Goal: Check status: Check status

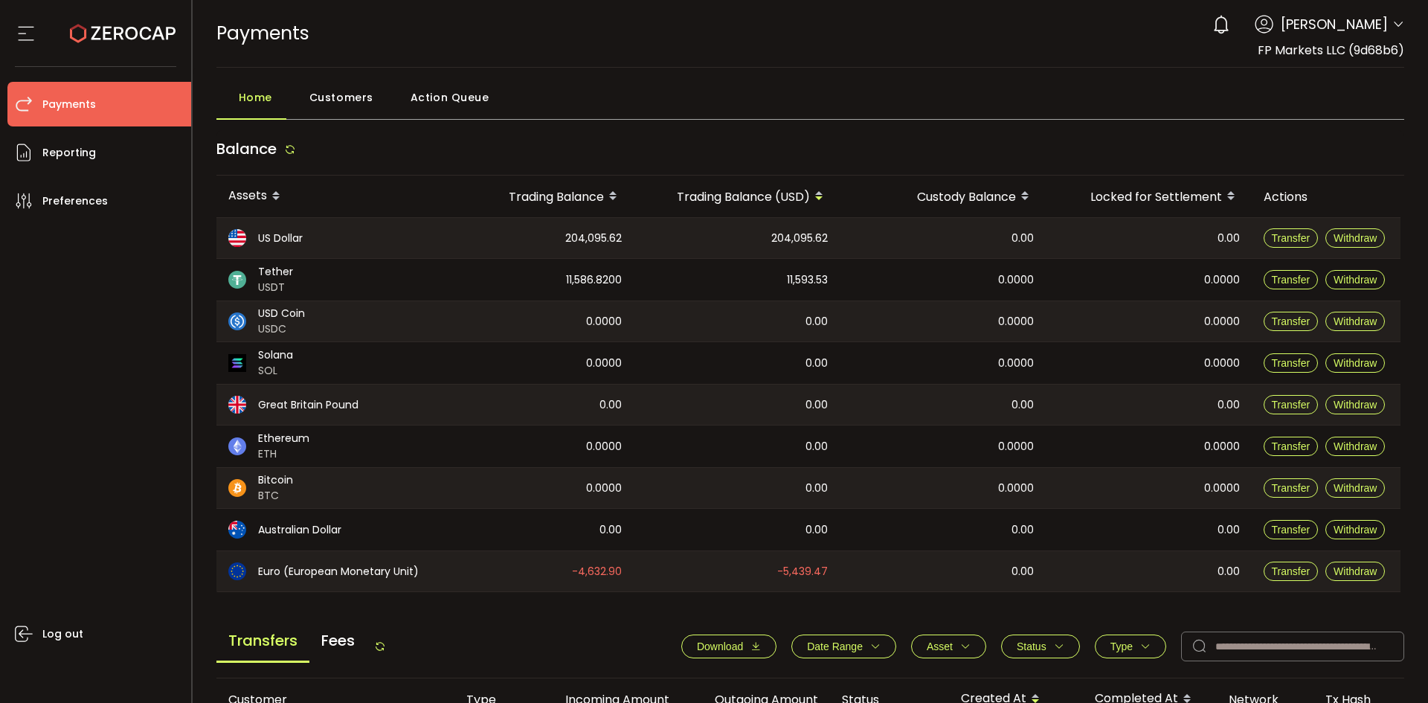
scroll to position [74, 0]
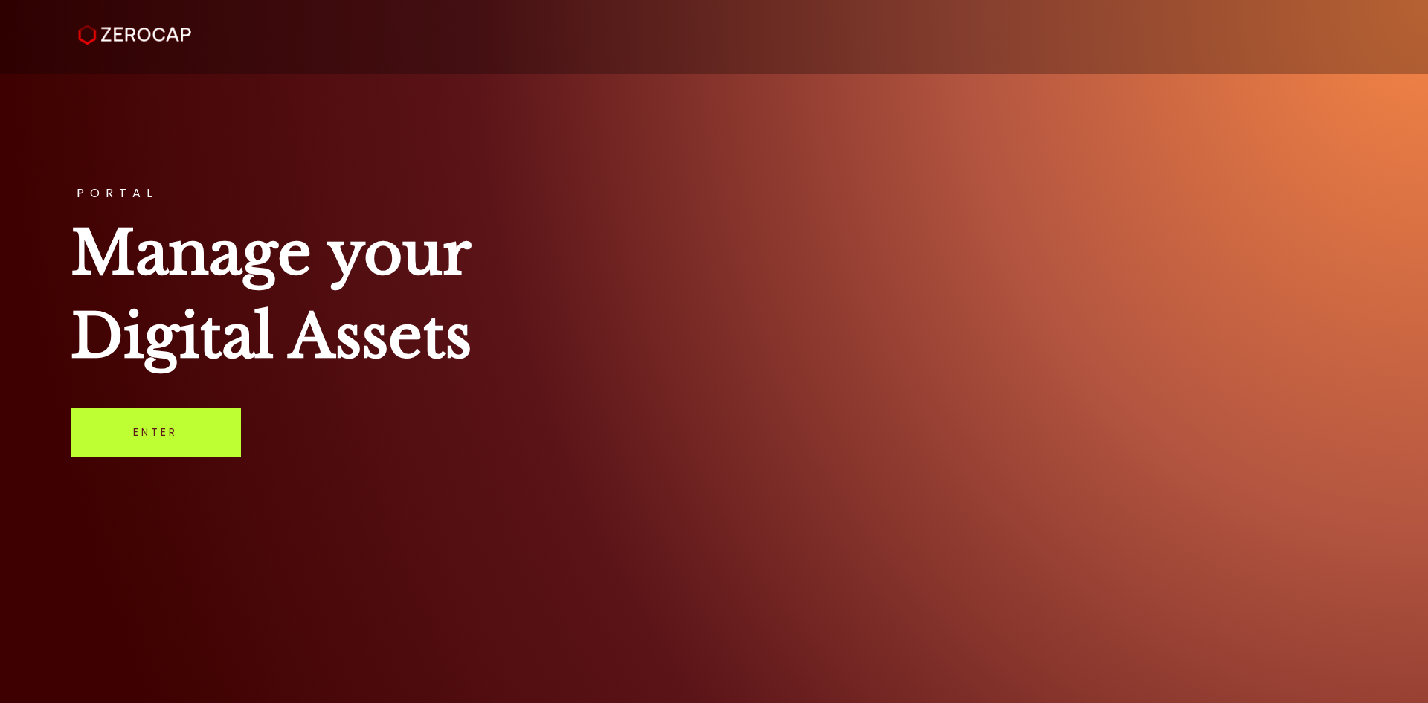
click at [100, 451] on link "Enter" at bounding box center [156, 431] width 170 height 49
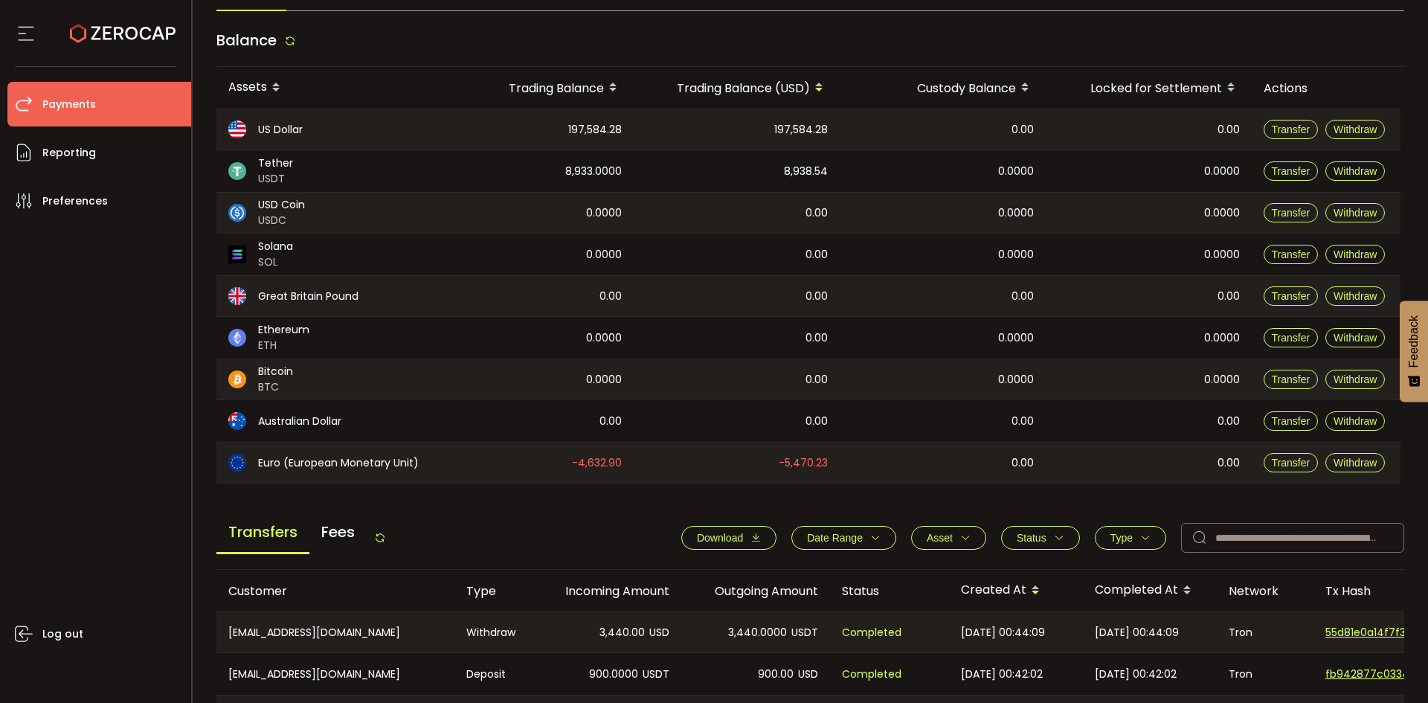
scroll to position [223, 0]
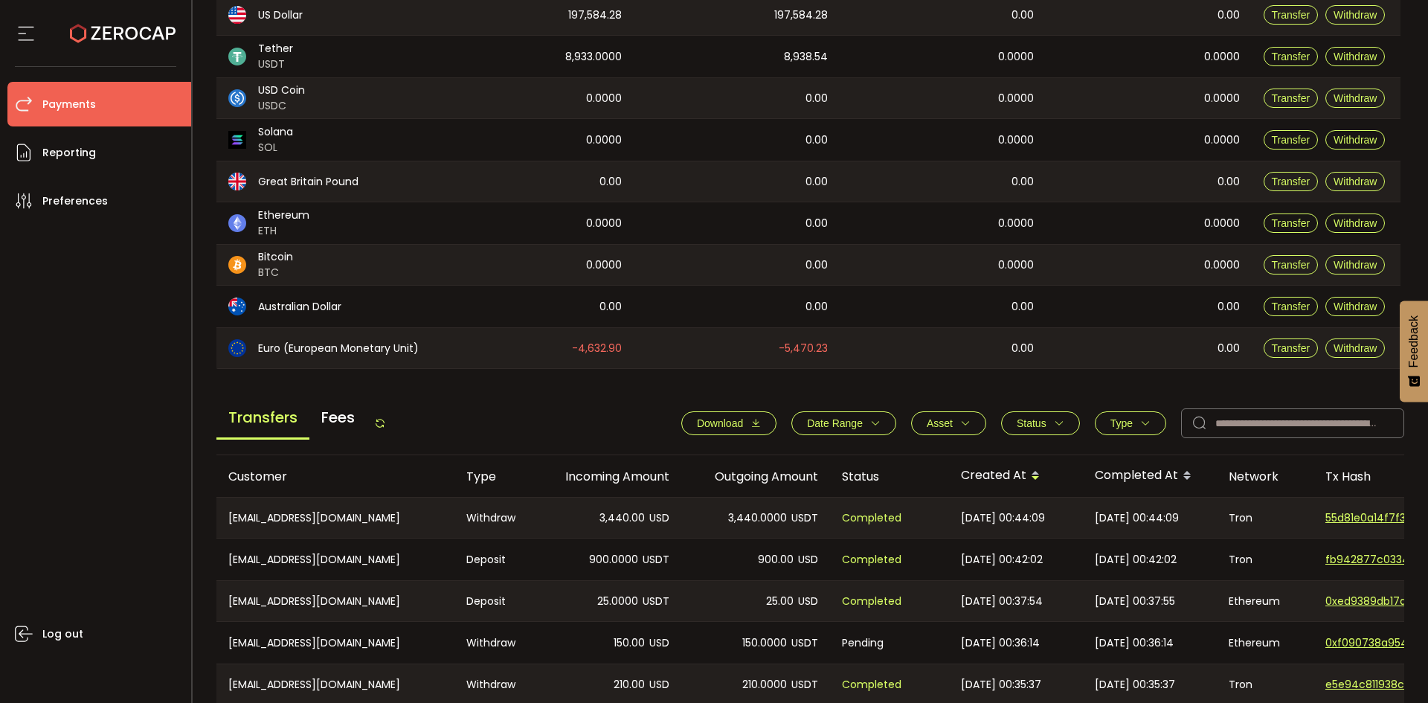
click at [1104, 414] on button "Type" at bounding box center [1129, 423] width 71 height 24
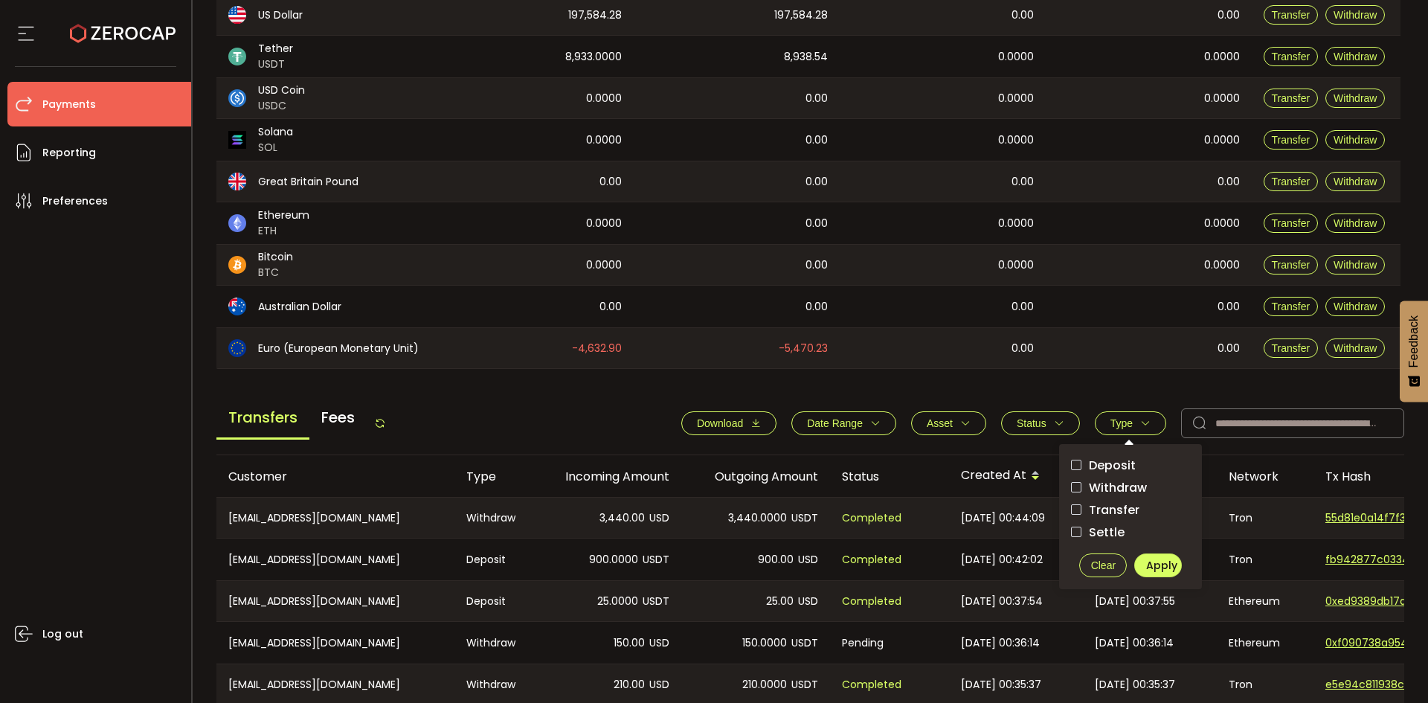
click at [1091, 483] on span "Withdraw" at bounding box center [1113, 487] width 65 height 14
click at [1148, 559] on span "Apply" at bounding box center [1161, 565] width 31 height 15
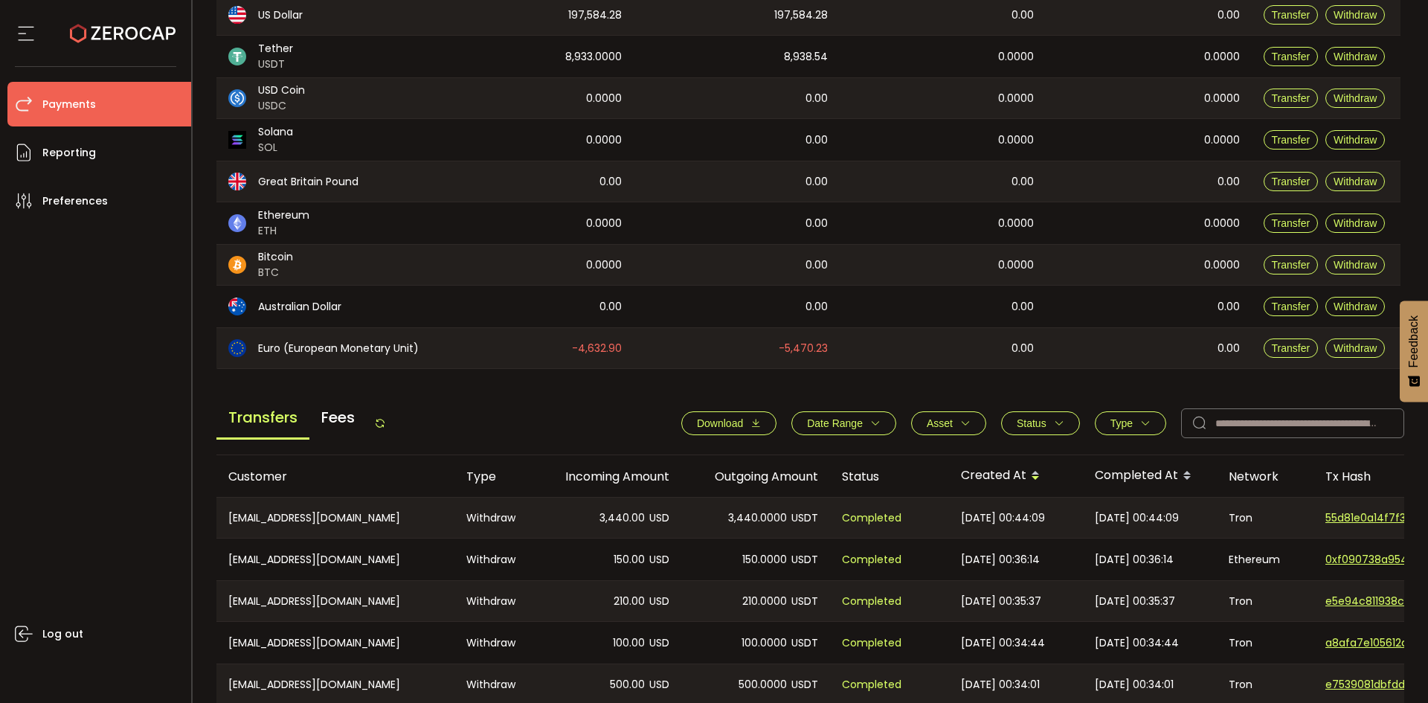
click at [1115, 433] on button "Type" at bounding box center [1129, 423] width 71 height 24
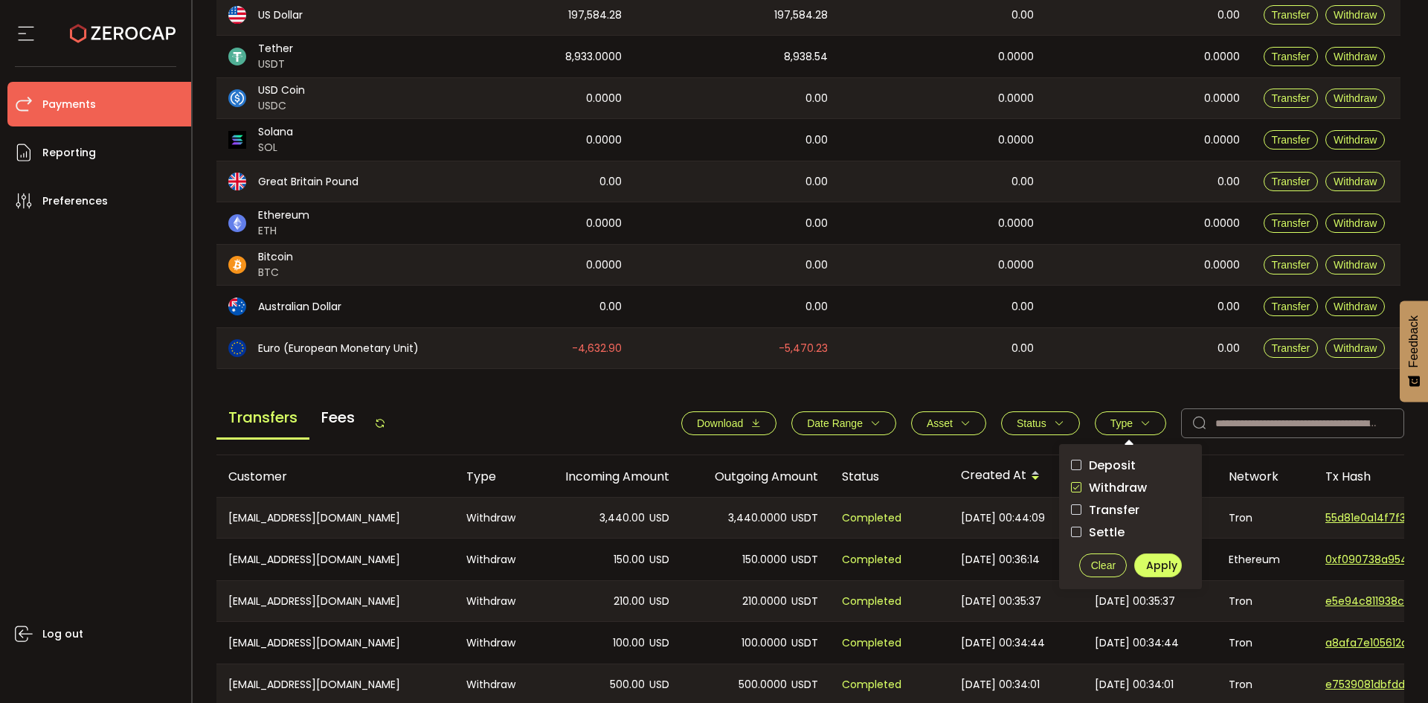
click at [1076, 485] on span "checkbox-group" at bounding box center [1076, 487] width 10 height 10
click at [1146, 558] on span "Apply" at bounding box center [1161, 565] width 31 height 15
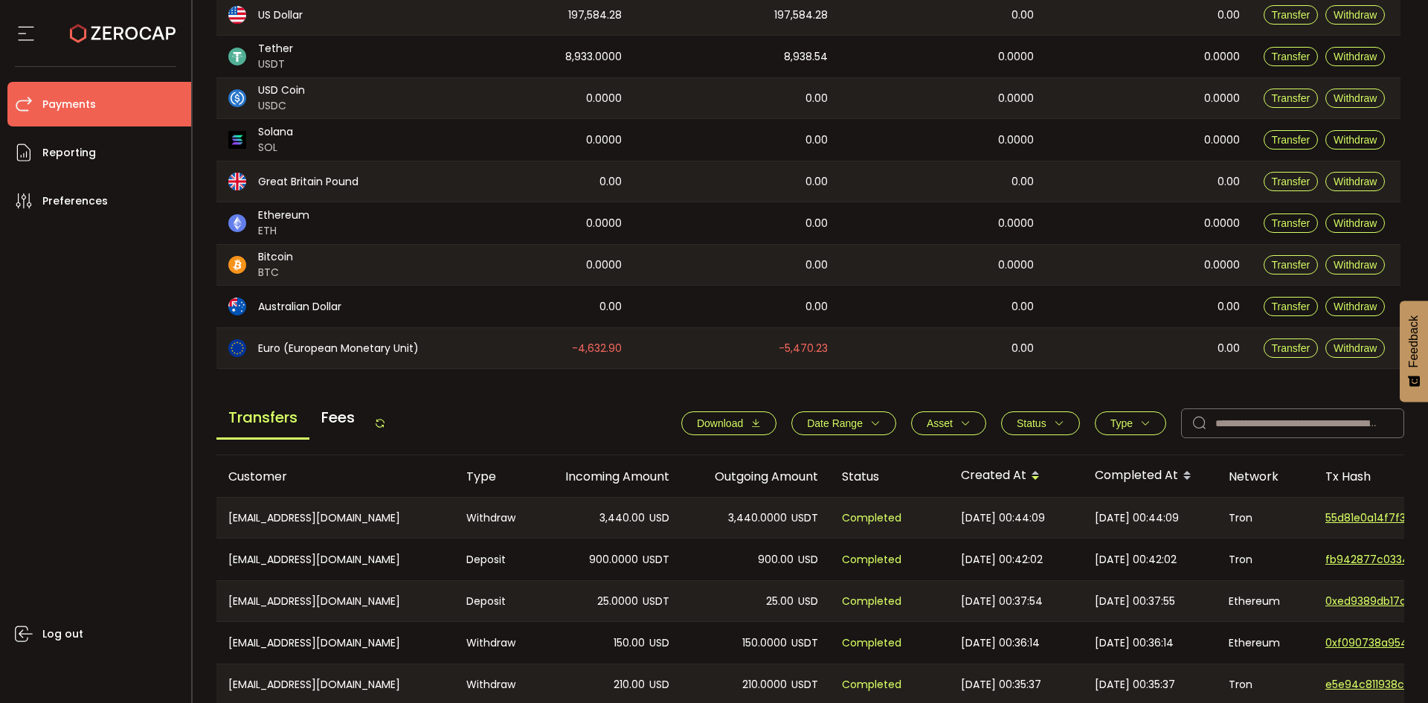
click at [1055, 422] on icon "button" at bounding box center [1059, 423] width 10 height 10
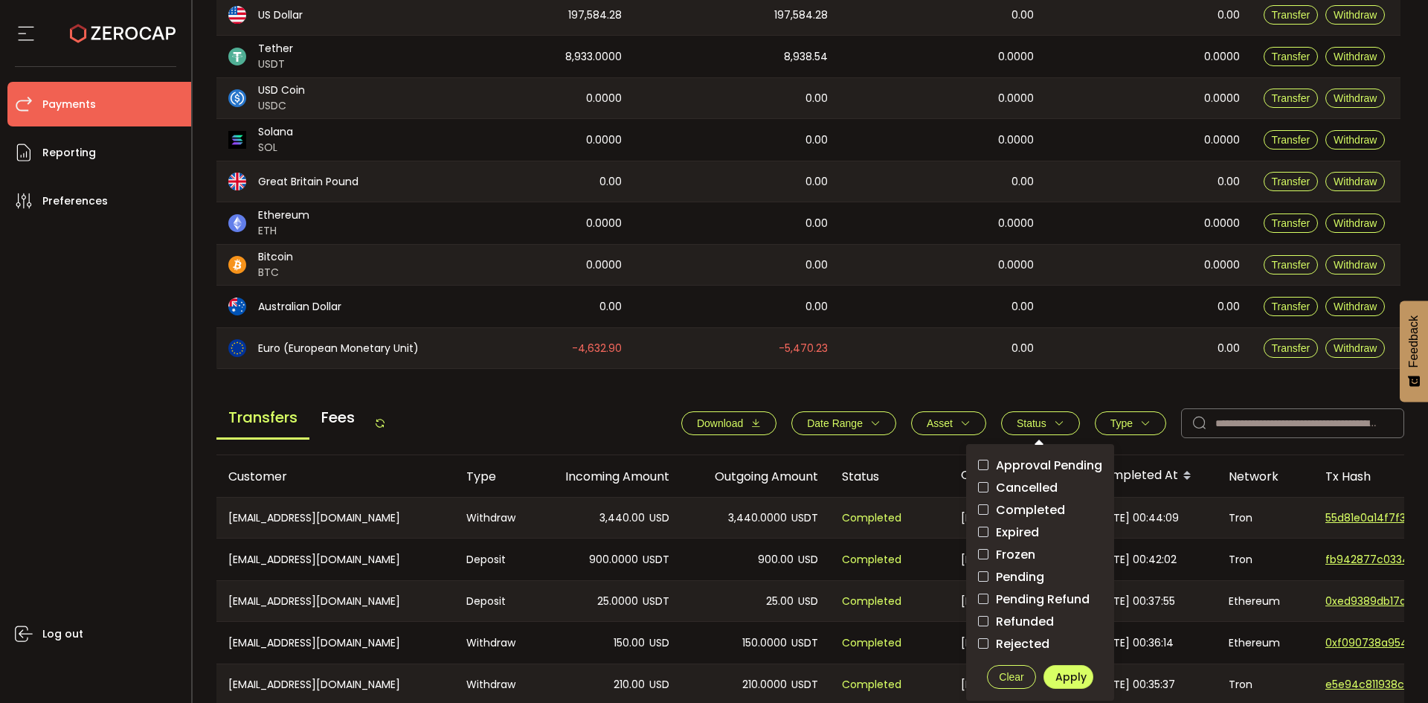
click at [1024, 571] on span "Pending" at bounding box center [1016, 577] width 56 height 14
click at [1059, 667] on button "Apply" at bounding box center [1068, 677] width 50 height 24
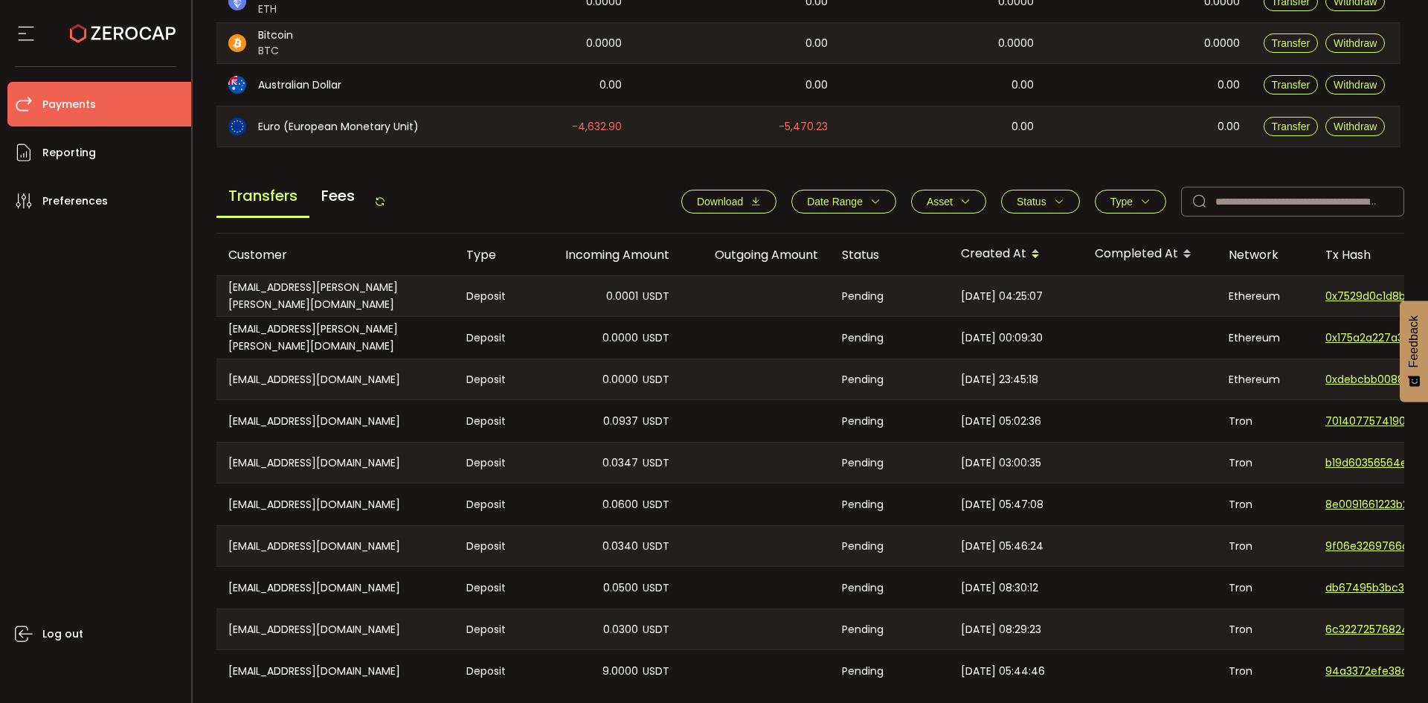
scroll to position [446, 0]
click at [1147, 192] on button "Type" at bounding box center [1129, 200] width 71 height 24
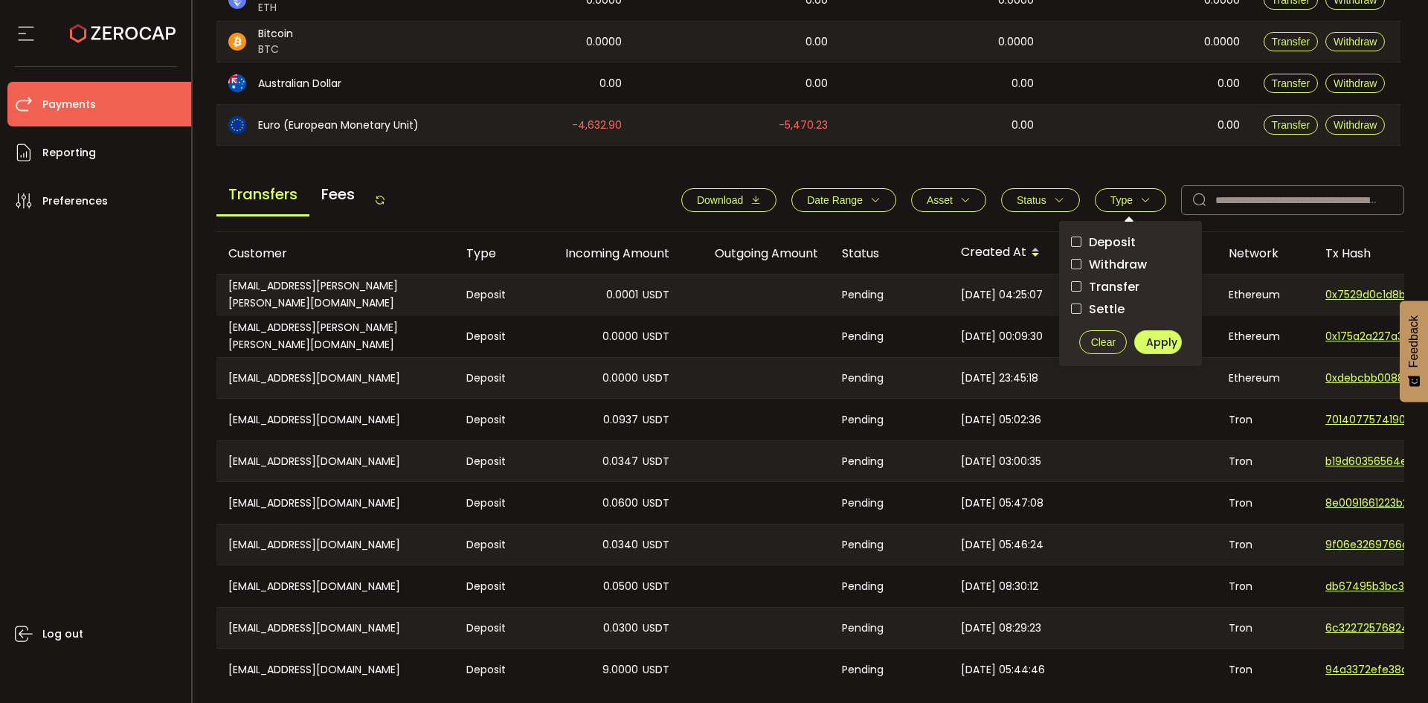
drag, startPoint x: 1113, startPoint y: 267, endPoint x: 1117, endPoint y: 275, distance: 9.3
click at [1113, 265] on span "Withdraw" at bounding box center [1113, 264] width 65 height 14
click at [1146, 341] on span "Apply" at bounding box center [1161, 342] width 31 height 15
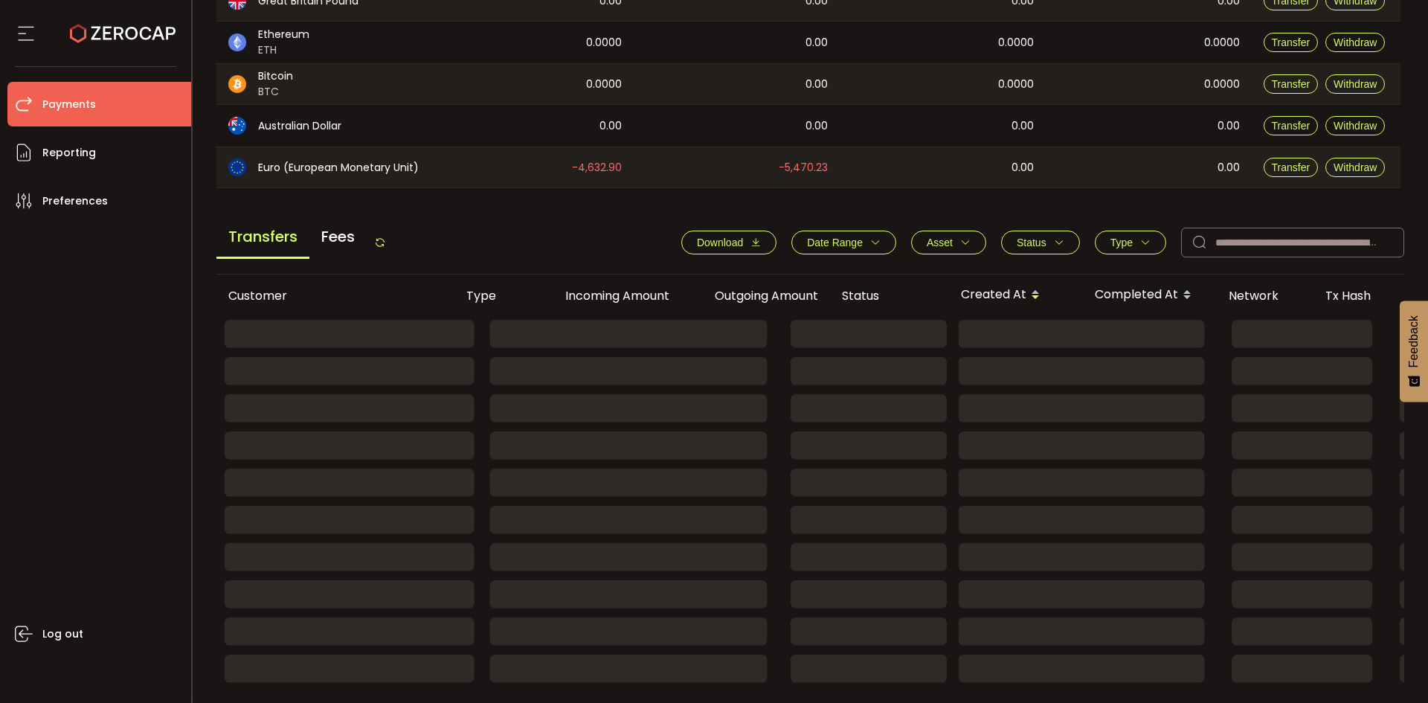
scroll to position [245, 0]
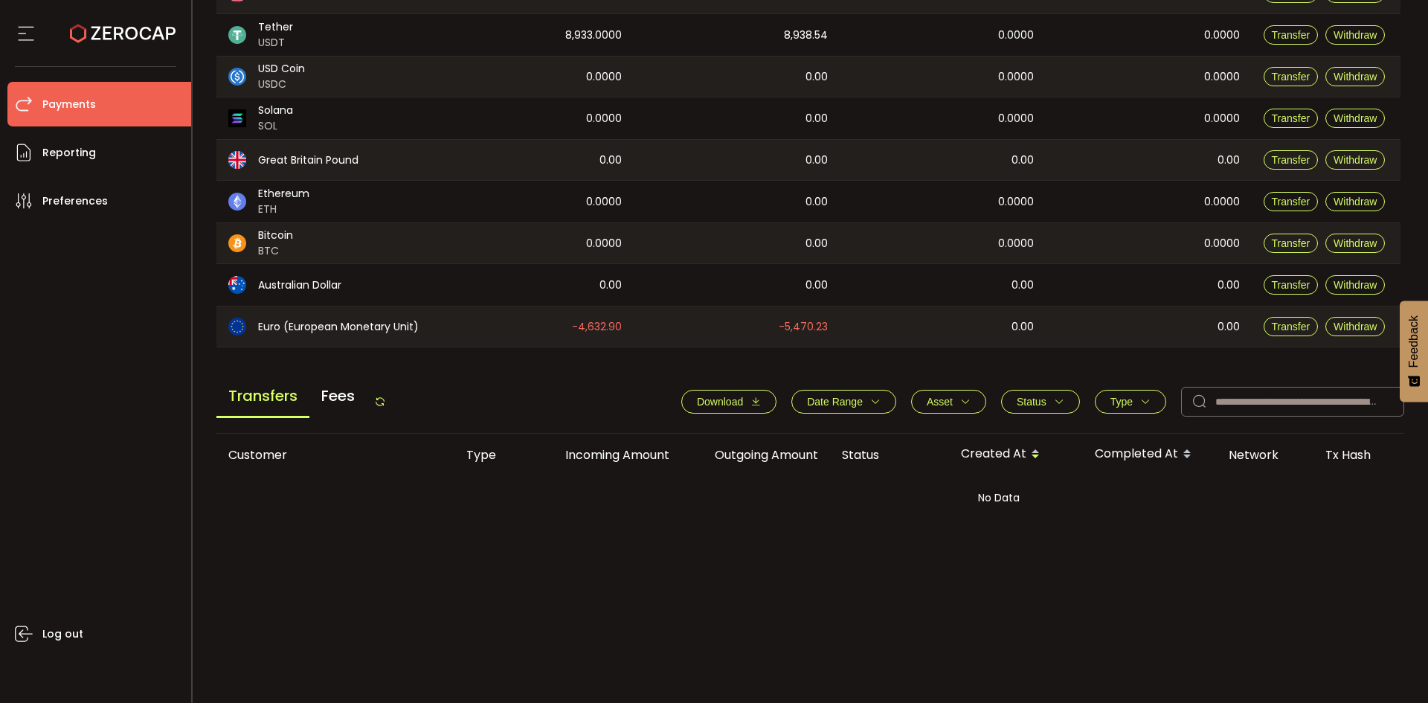
click at [1119, 391] on button "Type" at bounding box center [1129, 402] width 71 height 24
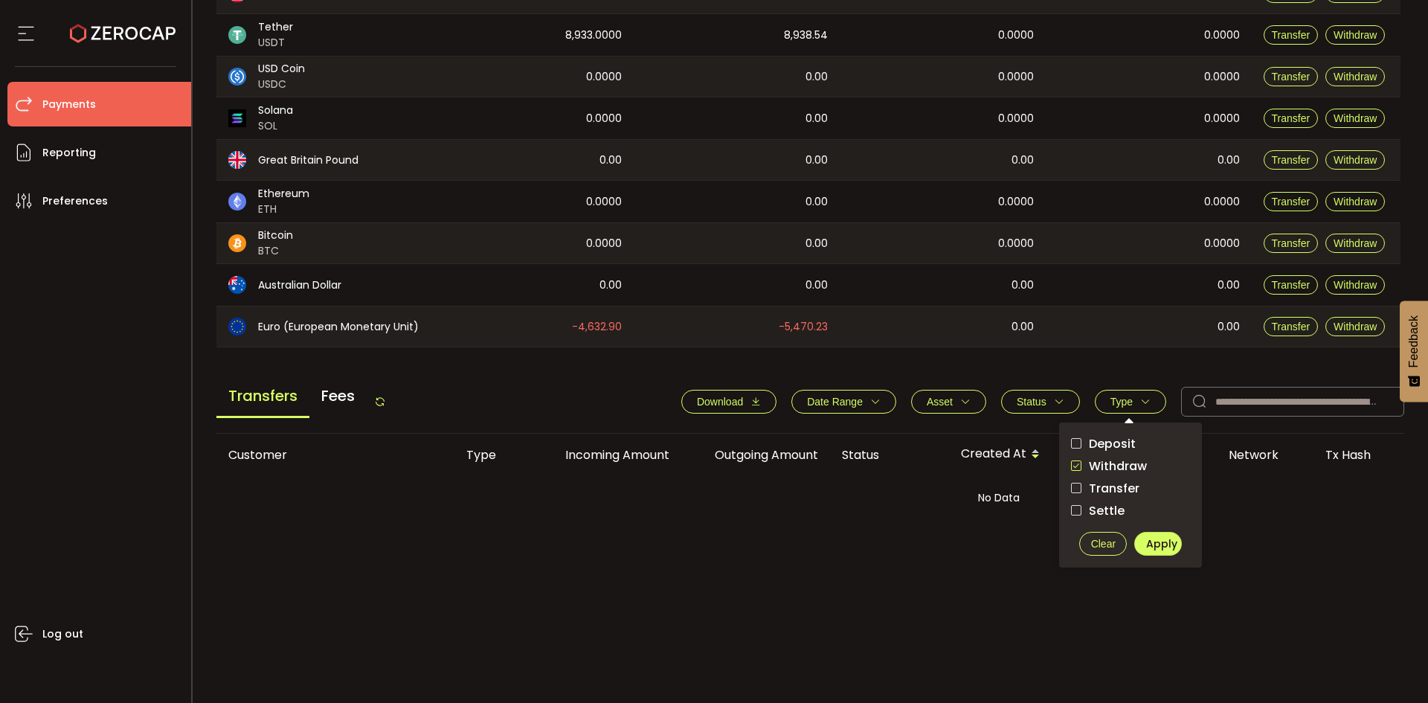
click at [1091, 538] on span "Clear" at bounding box center [1103, 544] width 25 height 12
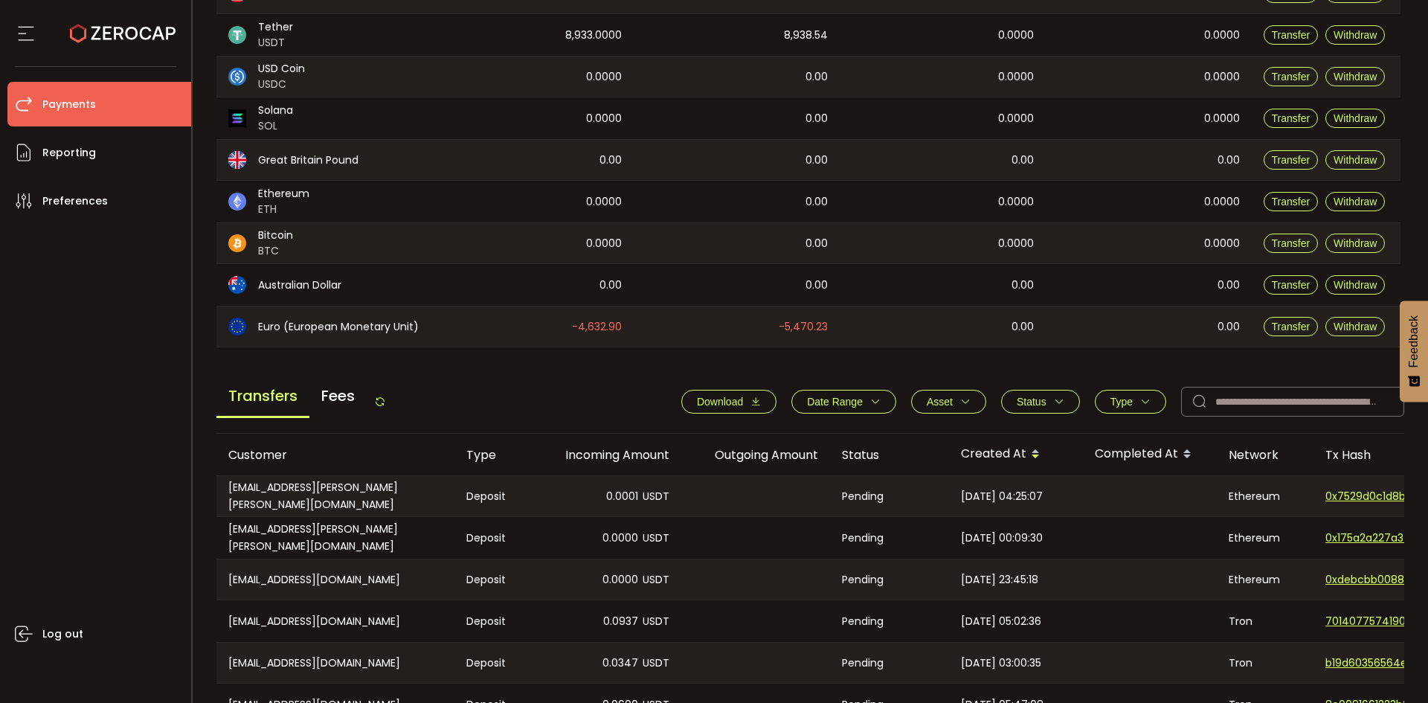
click at [1026, 399] on span "Status" at bounding box center [1031, 402] width 30 height 12
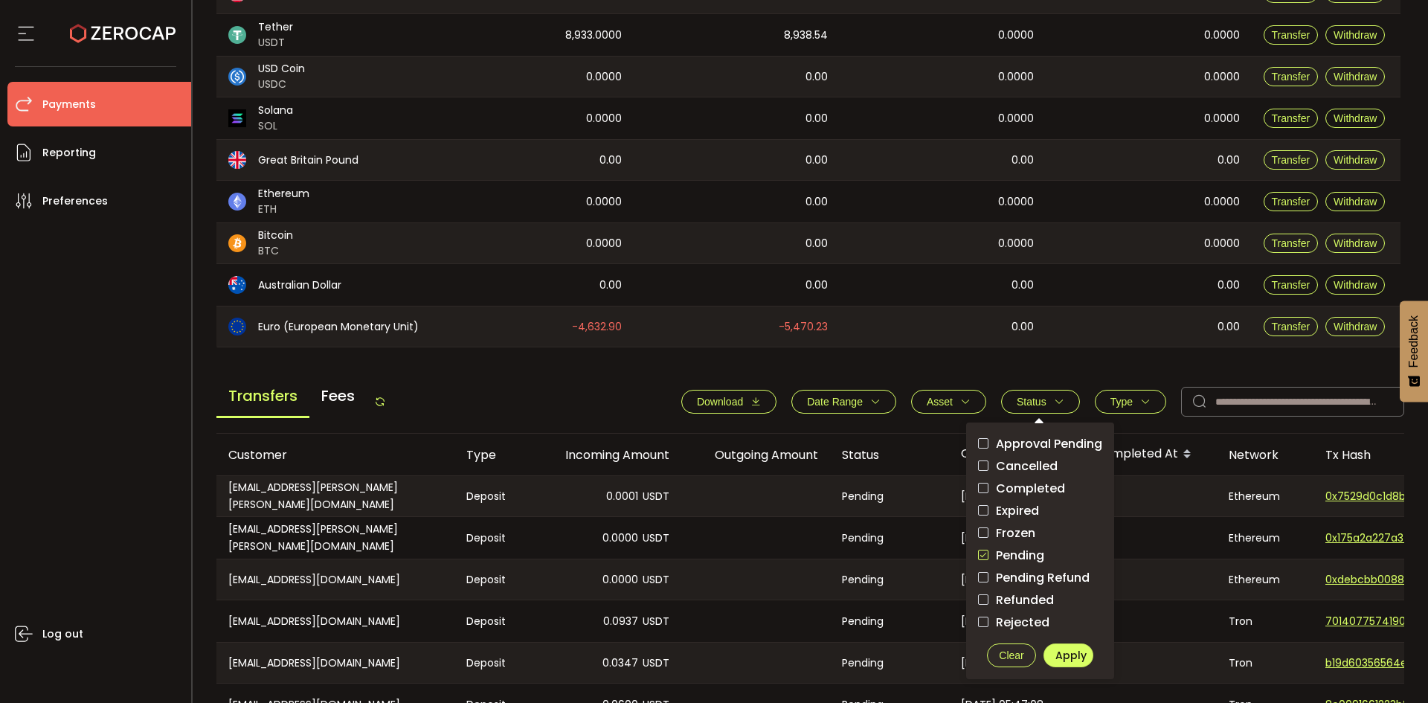
click at [991, 651] on button "Clear" at bounding box center [1012, 655] width 50 height 24
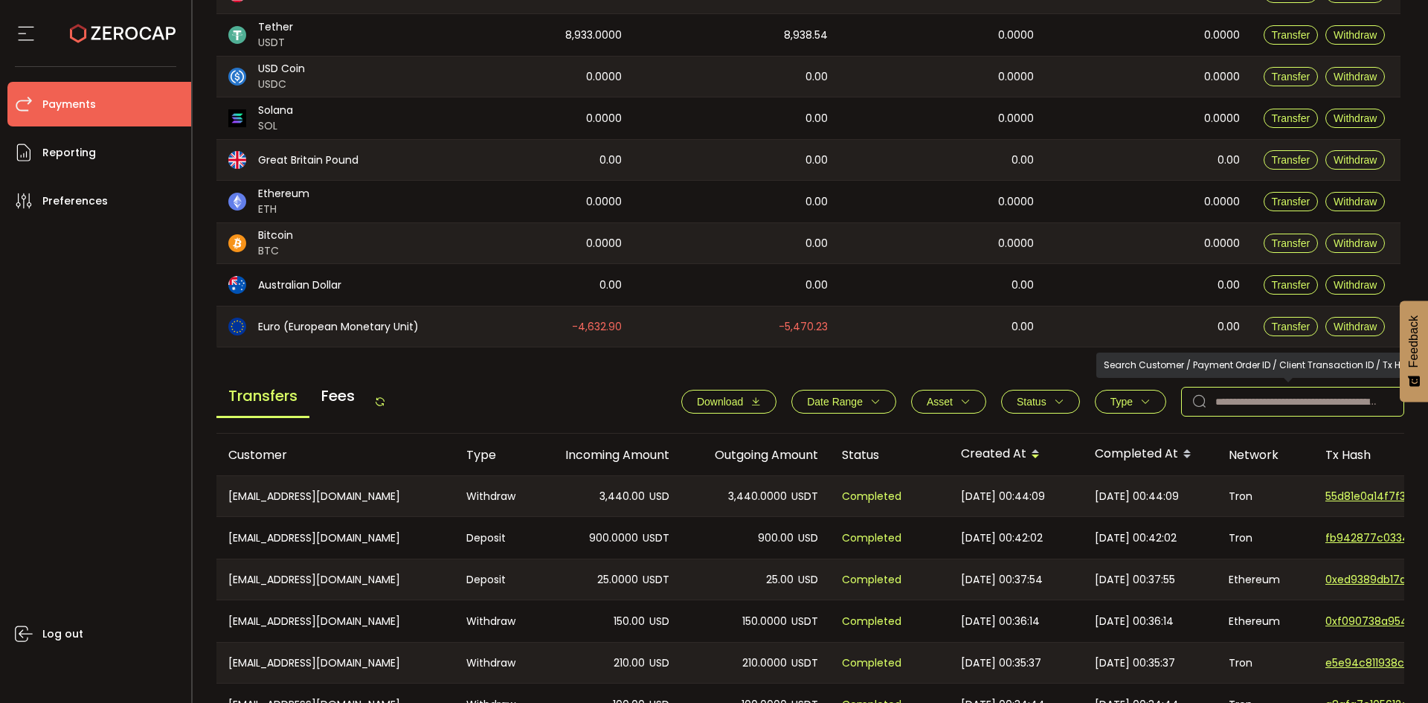
click at [1223, 393] on input "text" at bounding box center [1292, 402] width 223 height 30
paste input "**********"
drag, startPoint x: 1332, startPoint y: 399, endPoint x: 1051, endPoint y: 432, distance: 283.7
click at [1051, 432] on div "**********" at bounding box center [810, 405] width 1188 height 57
paste input "text"
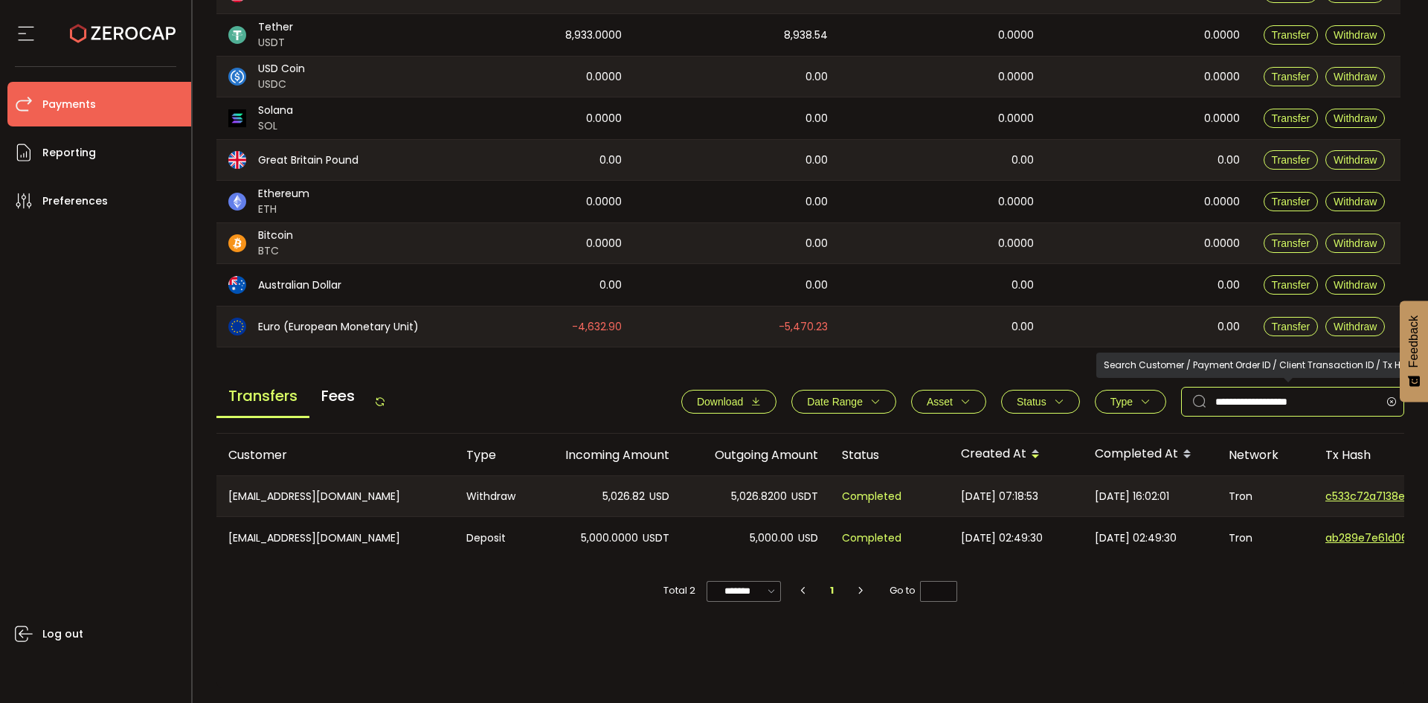
drag, startPoint x: 1339, startPoint y: 399, endPoint x: 927, endPoint y: 430, distance: 413.1
click at [927, 430] on div "**********" at bounding box center [810, 405] width 1188 height 57
paste input "text"
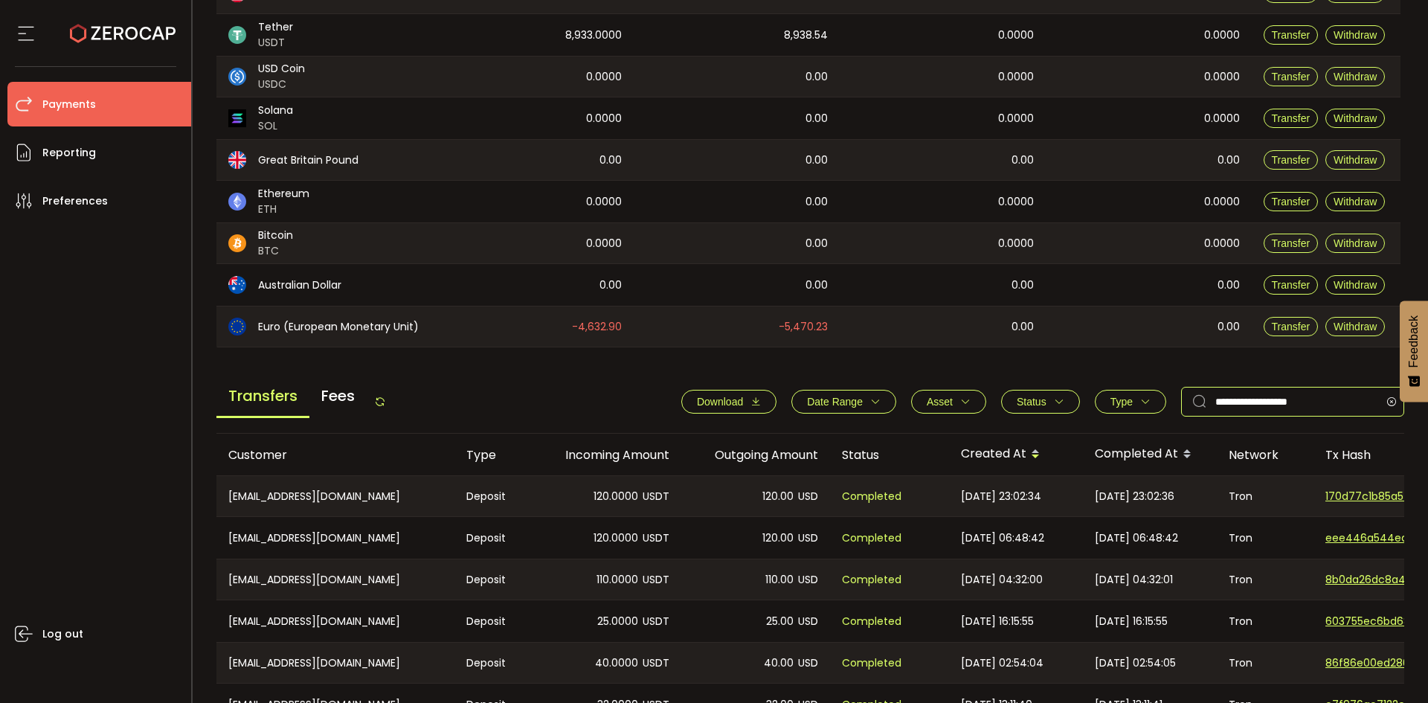
type input "**********"
